Goal: Information Seeking & Learning: Learn about a topic

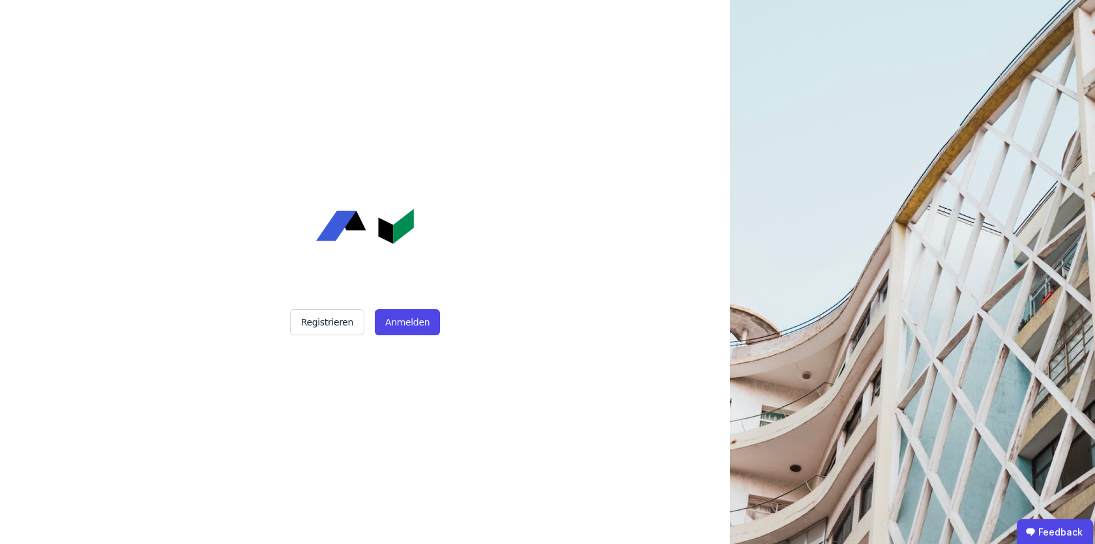
click at [413, 335] on div "Registrieren Anmelden" at bounding box center [365, 272] width 326 height 544
click at [400, 319] on button "Anmelden" at bounding box center [407, 322] width 65 height 26
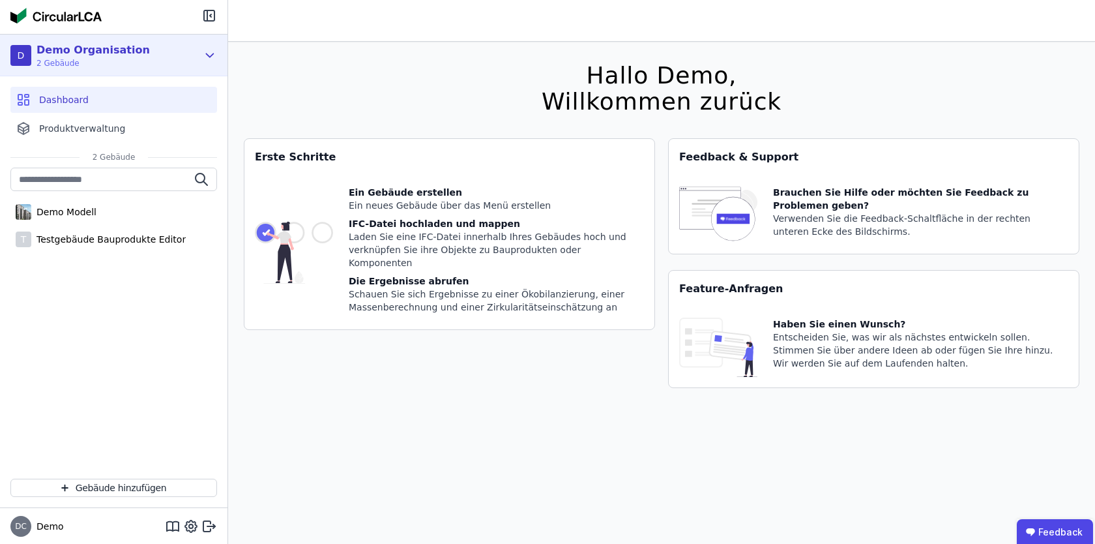
click at [214, 56] on icon at bounding box center [210, 56] width 14 height 16
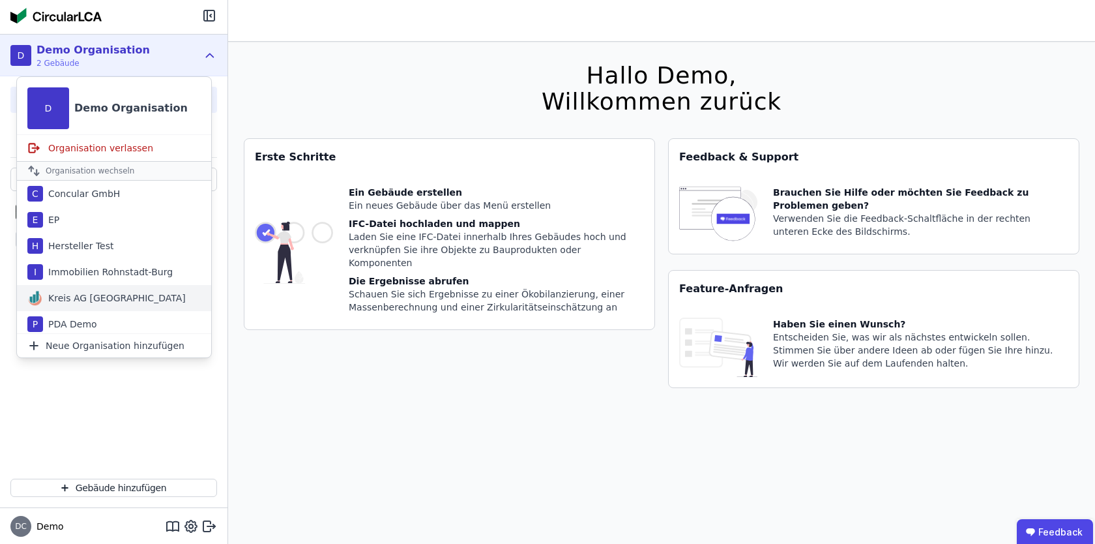
click at [100, 292] on div "Kreis AG Germany" at bounding box center [114, 297] width 143 height 13
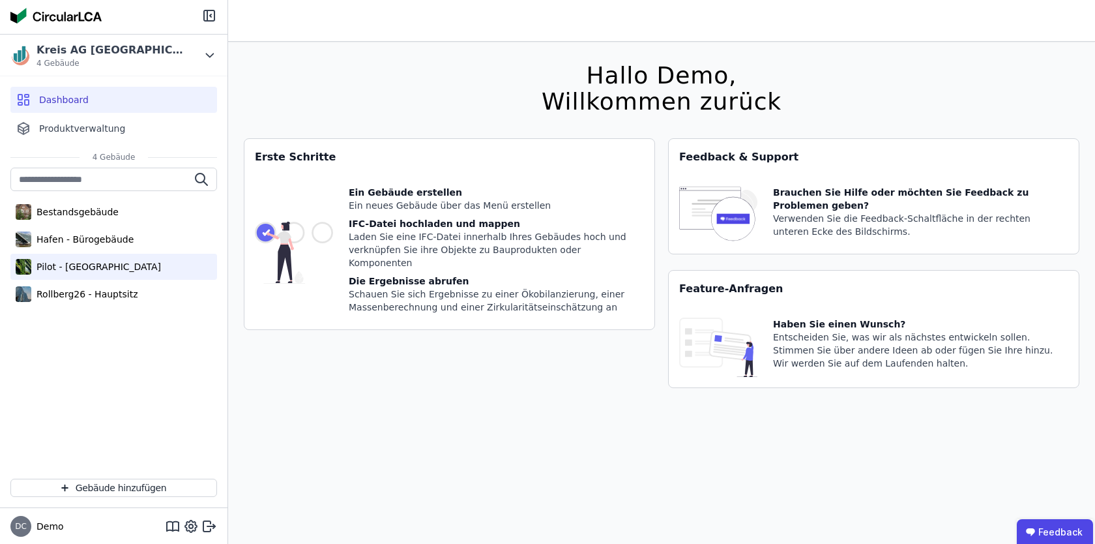
click at [108, 269] on div "Pilot - Green Building" at bounding box center [96, 266] width 130 height 13
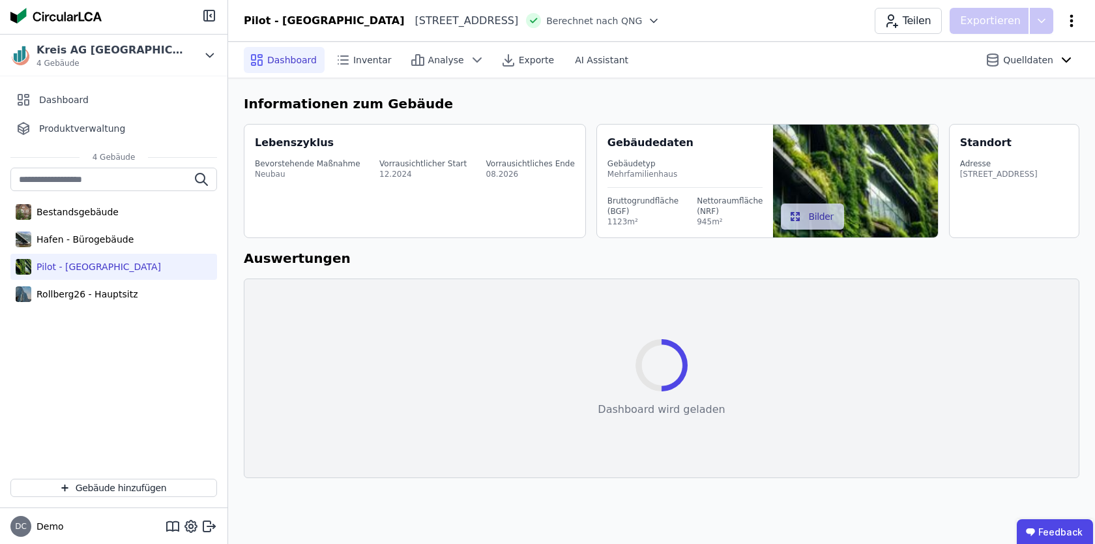
click at [1072, 27] on icon at bounding box center [1072, 21] width 16 height 16
click at [1041, 107] on div "Energie im Betrieb (B6)" at bounding box center [1016, 105] width 126 height 37
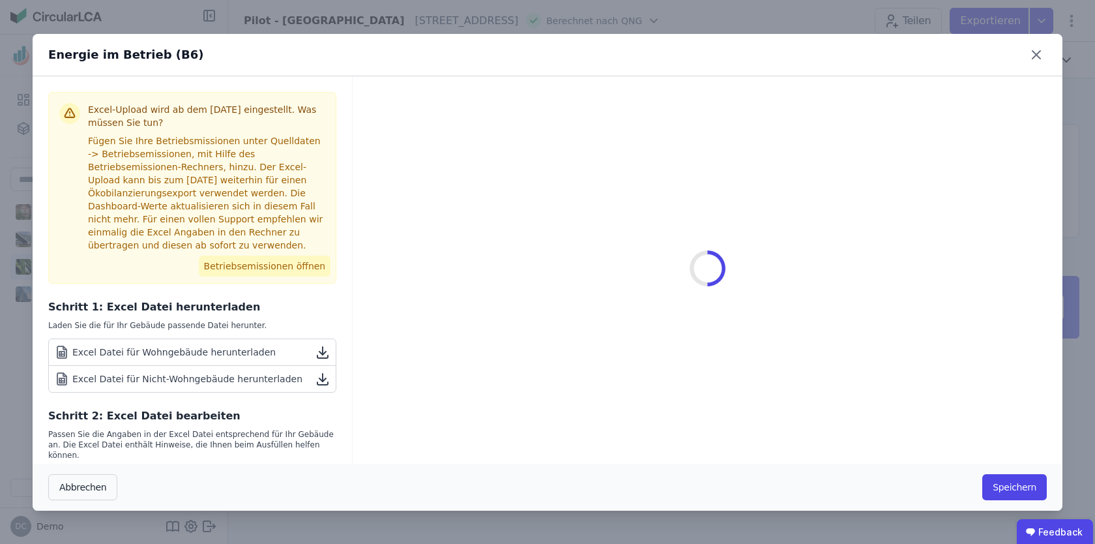
click at [292, 269] on button "Betriebsemissionen öffnen" at bounding box center [265, 266] width 132 height 21
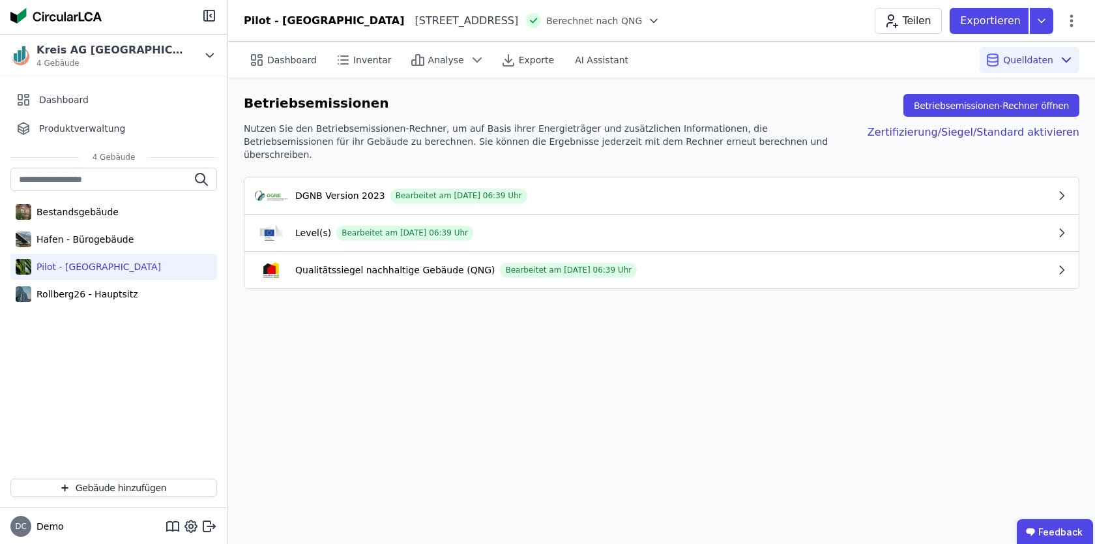
click at [1061, 189] on icon "button" at bounding box center [1062, 195] width 13 height 13
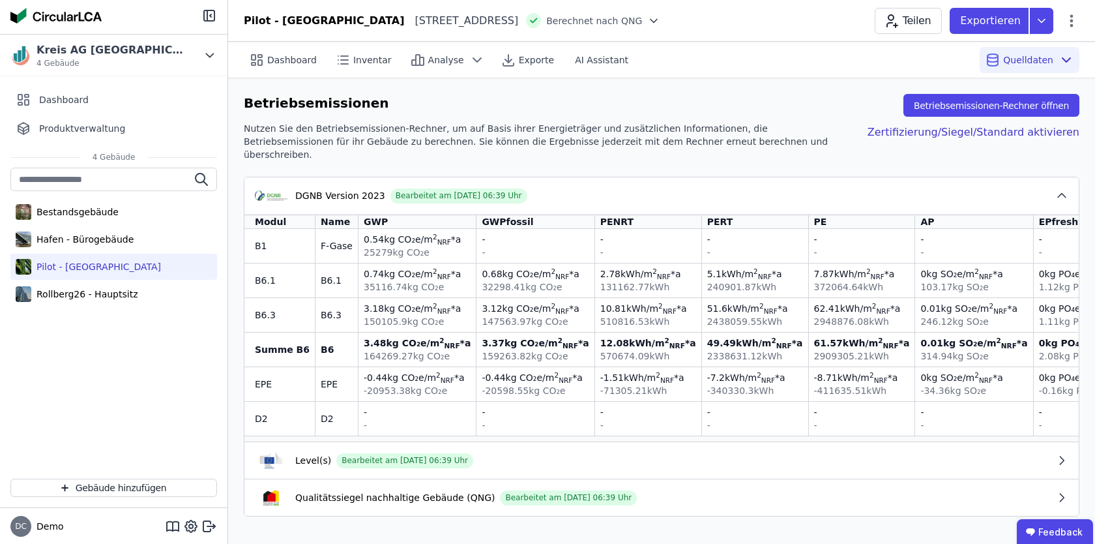
click at [1062, 189] on icon "button" at bounding box center [1062, 195] width 13 height 13
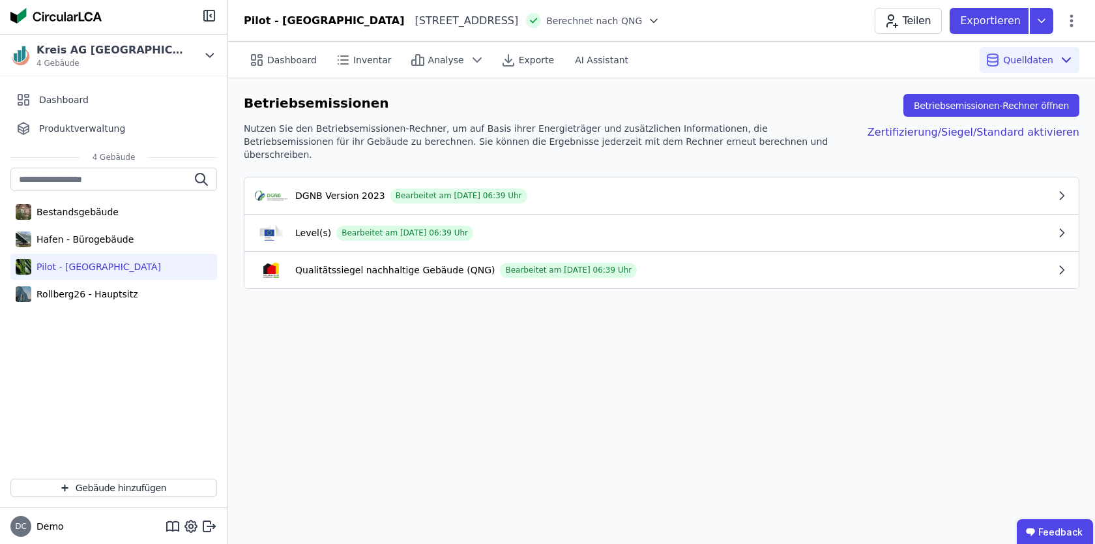
click at [1065, 226] on icon "button" at bounding box center [1062, 232] width 13 height 13
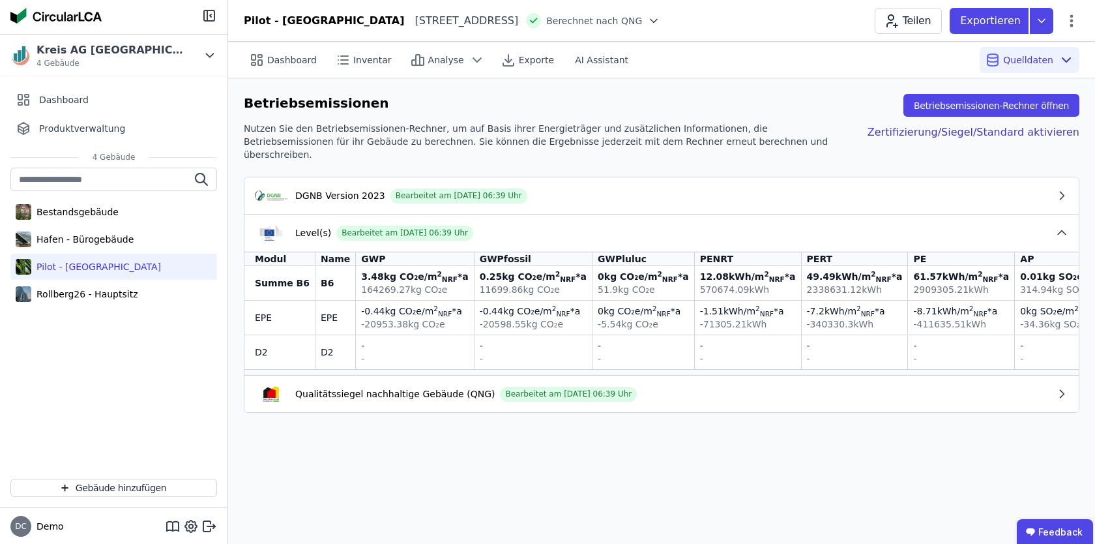
click at [1058, 226] on icon "button" at bounding box center [1062, 232] width 13 height 13
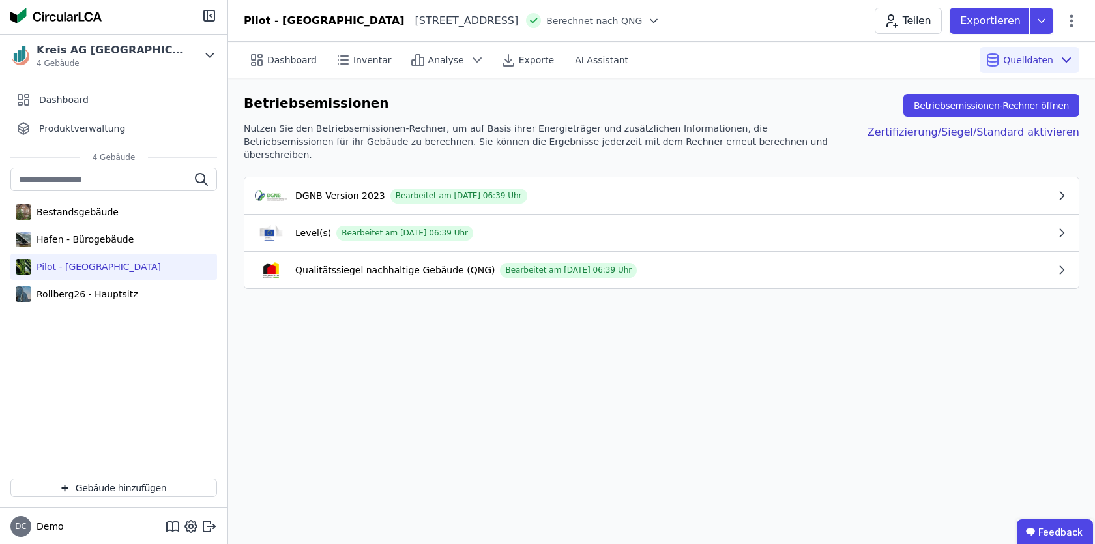
click at [1065, 263] on icon "button" at bounding box center [1062, 269] width 13 height 13
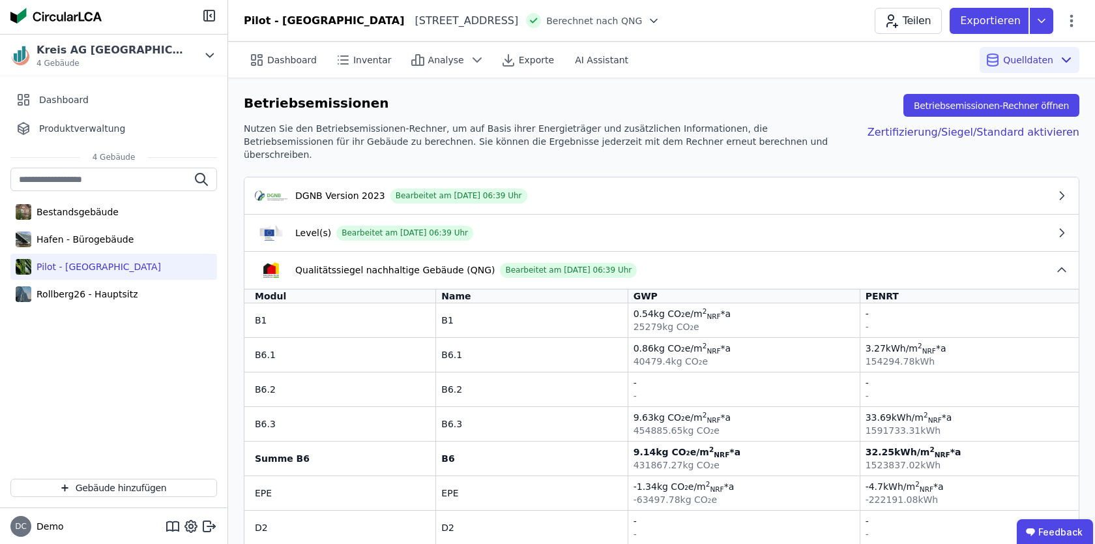
click at [1065, 263] on icon "button" at bounding box center [1062, 269] width 13 height 13
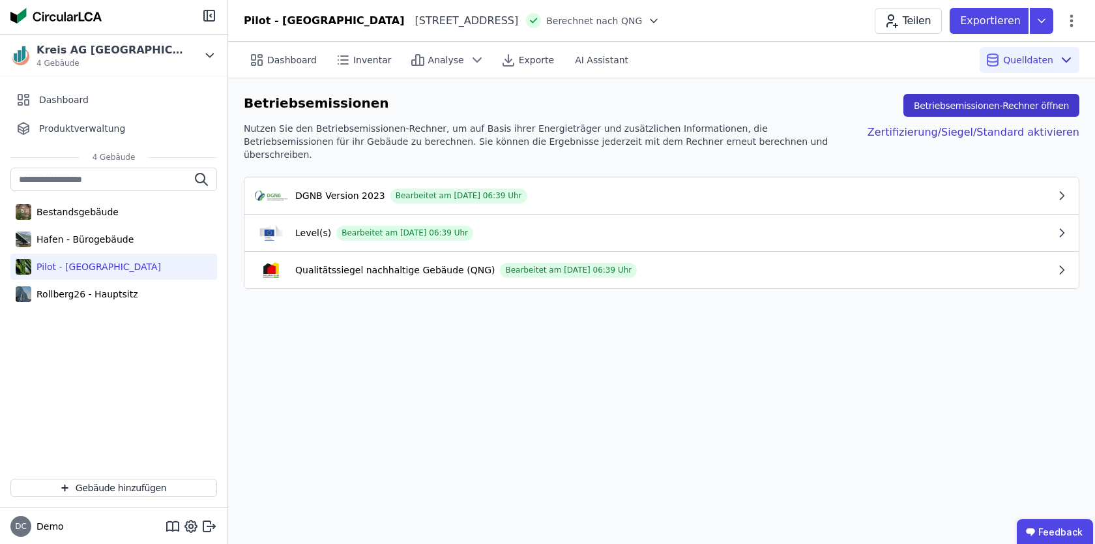
click at [1021, 106] on button "Betriebsemissionen-Rechner öffnen" at bounding box center [992, 105] width 176 height 23
